Goal: Transaction & Acquisition: Purchase product/service

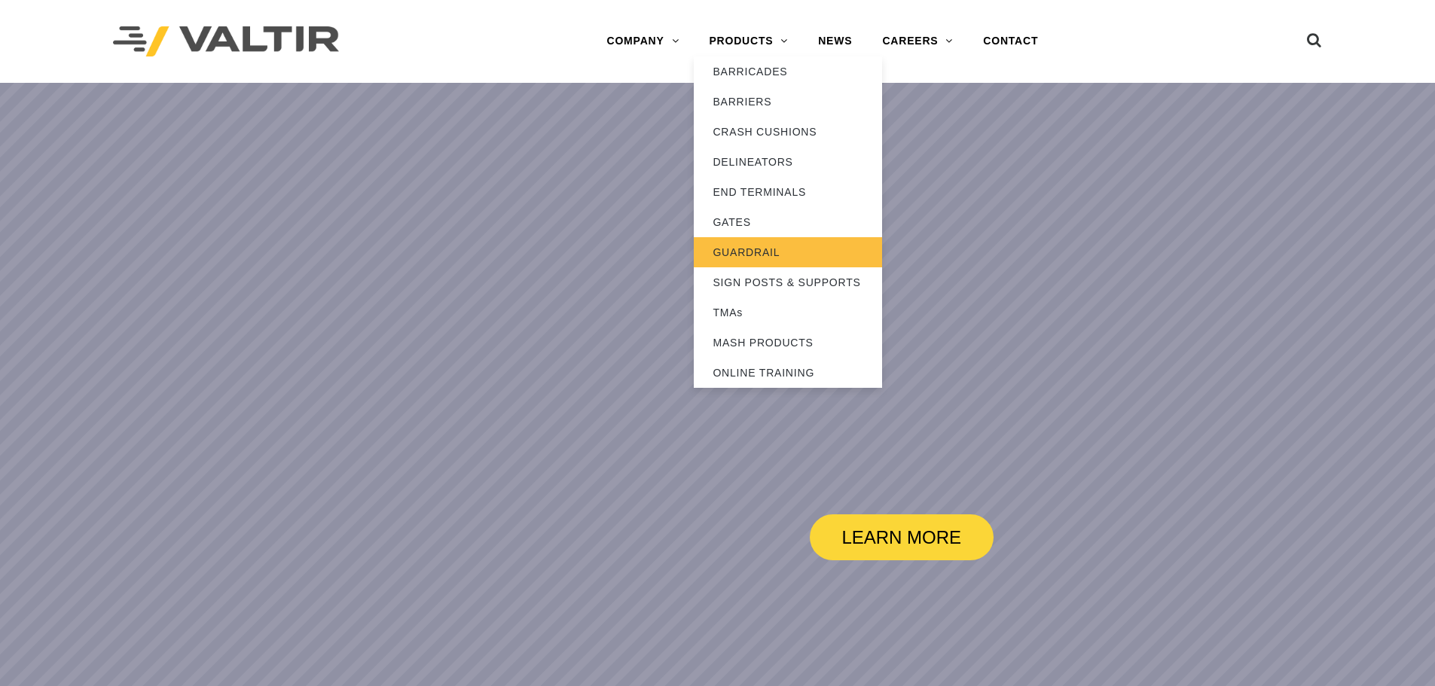
click at [744, 247] on link "GUARDRAIL" at bounding box center [788, 252] width 188 height 30
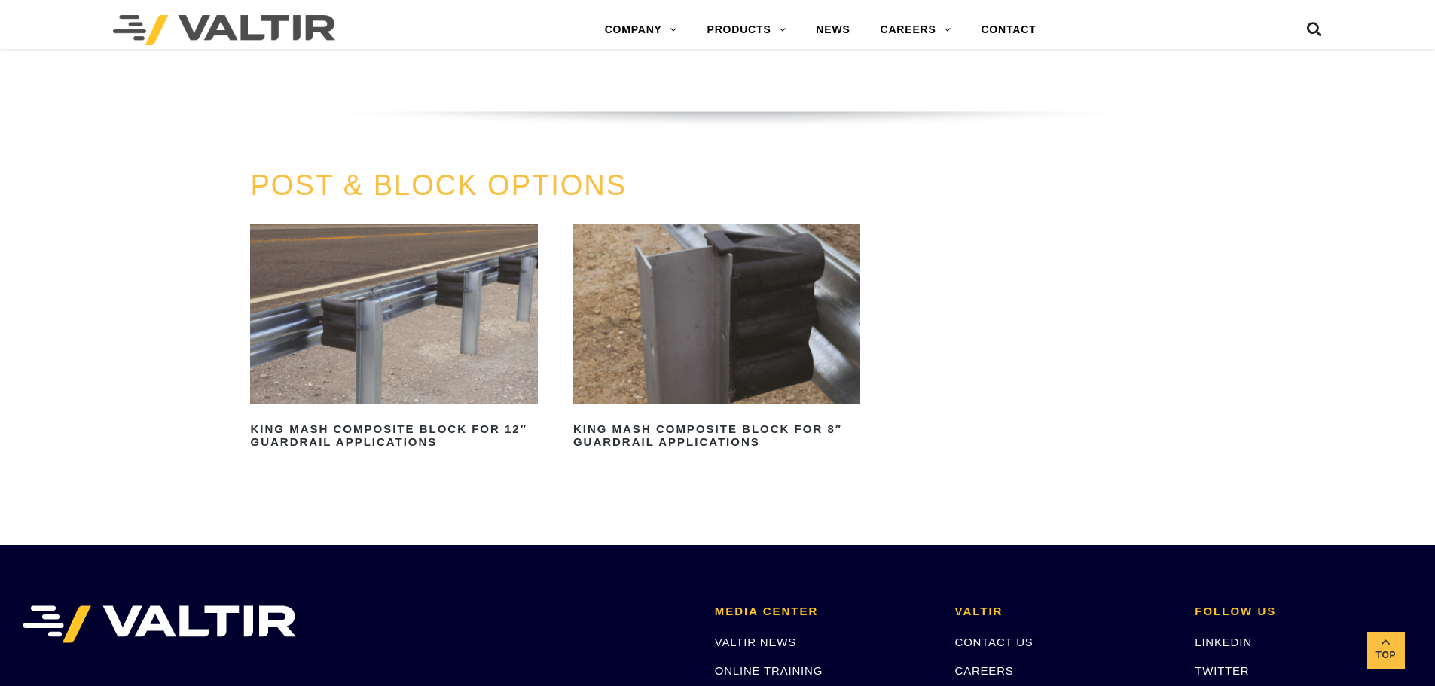
scroll to position [1432, 0]
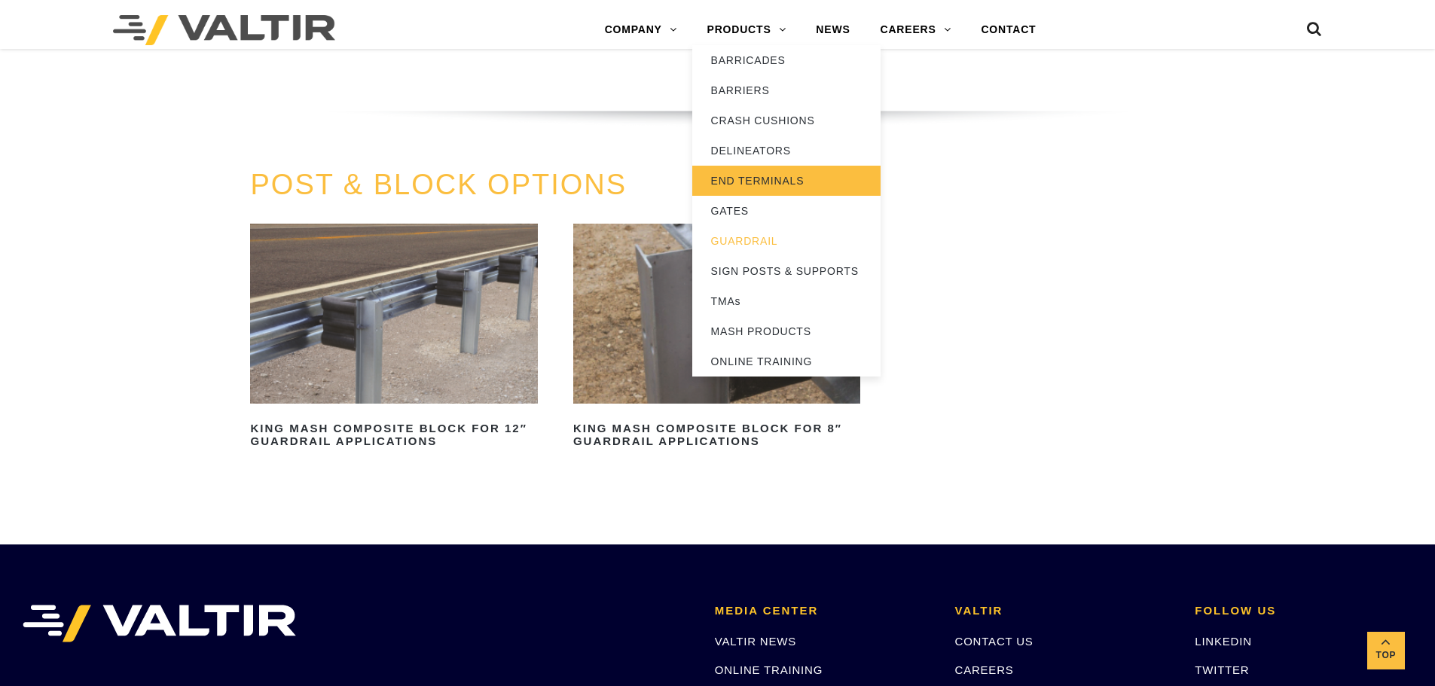
click at [762, 181] on link "END TERMINALS" at bounding box center [786, 181] width 188 height 30
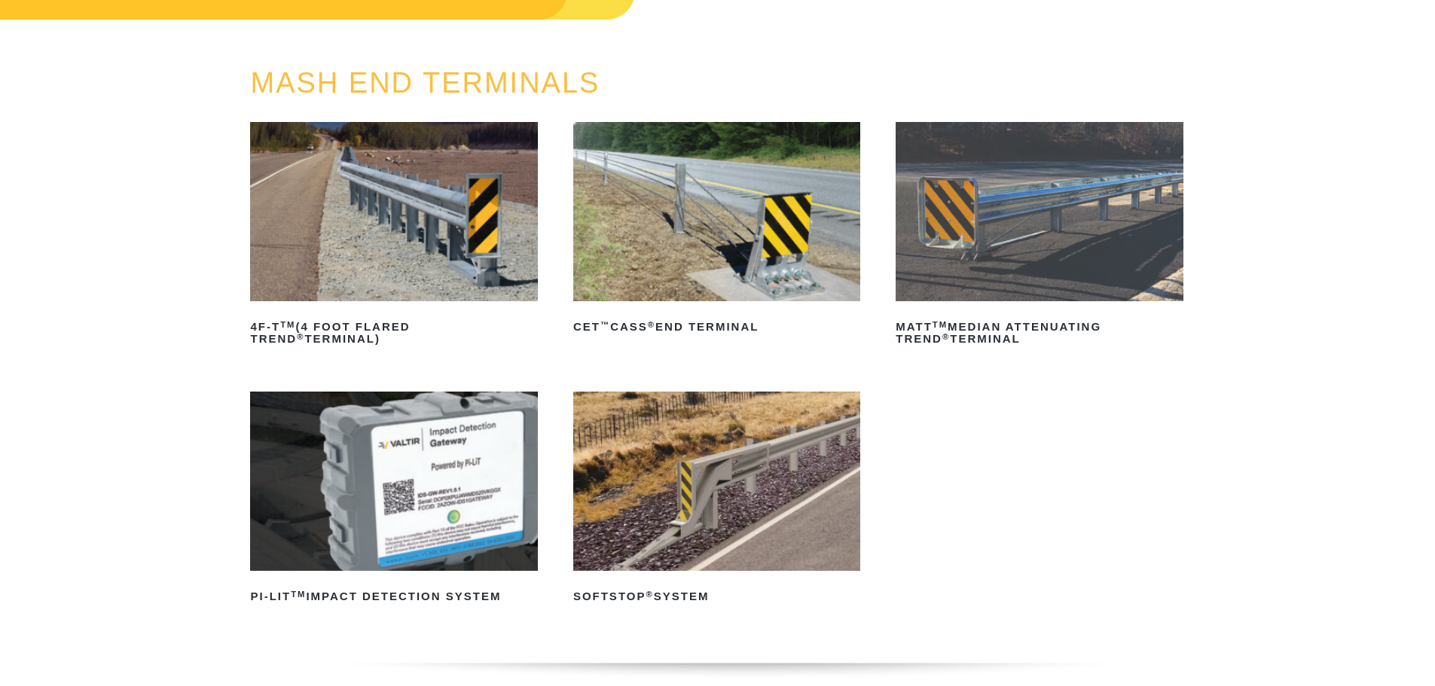
scroll to position [151, 0]
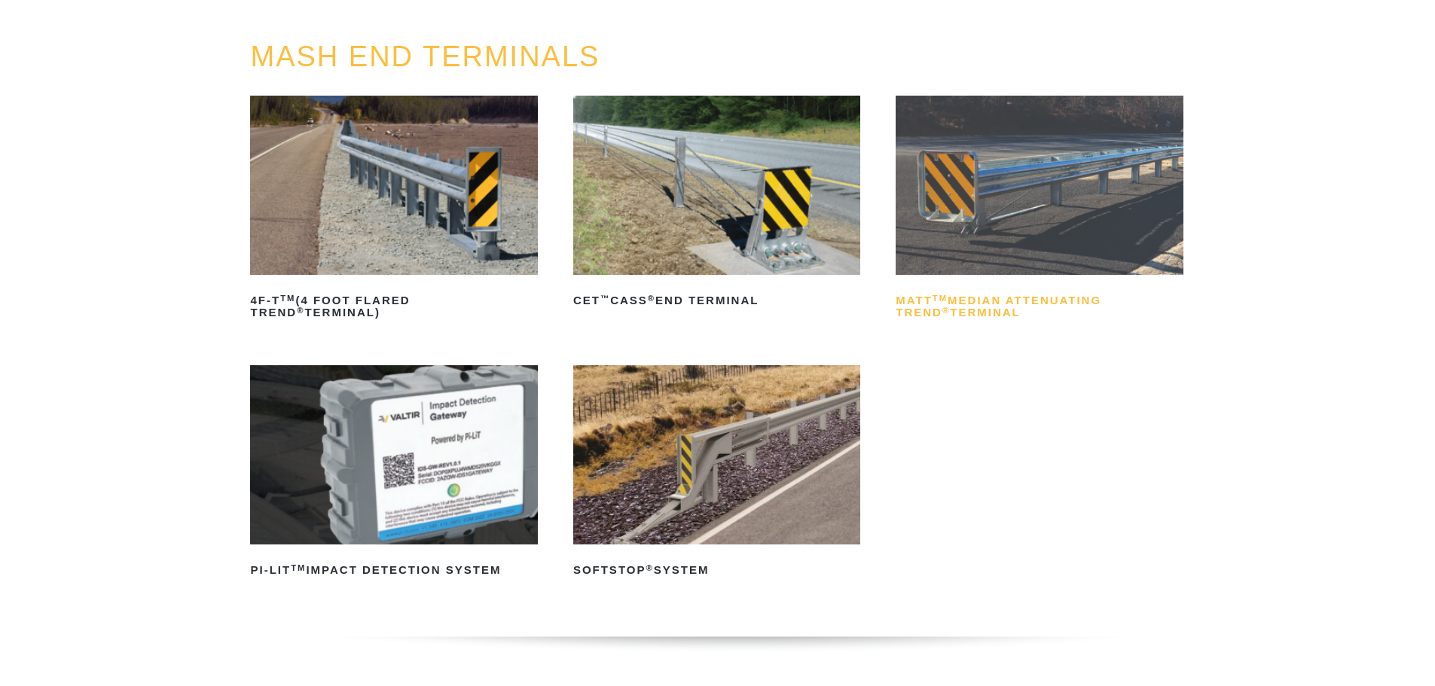
click at [1007, 300] on h2 "MATT TM Median Attenuating TREND ® Terminal" at bounding box center [1039, 307] width 287 height 36
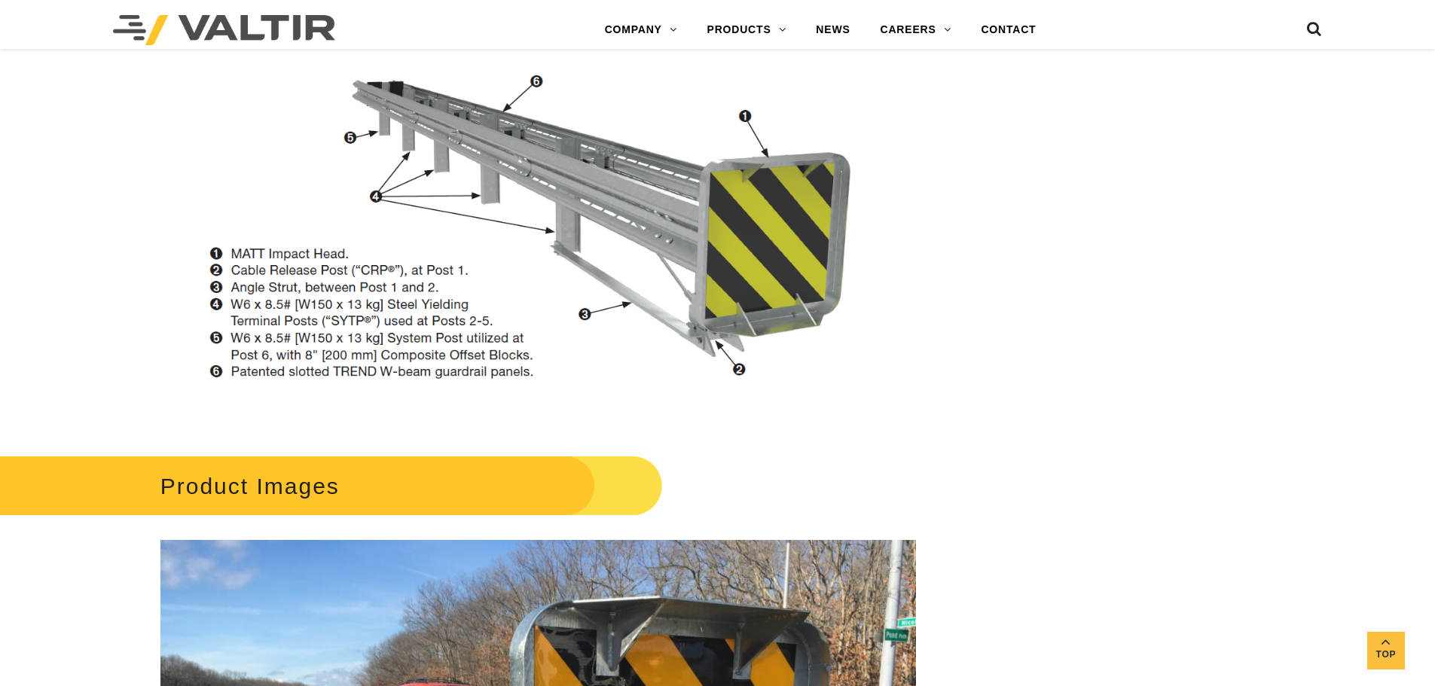
scroll to position [1582, 0]
